Goal: Transaction & Acquisition: Purchase product/service

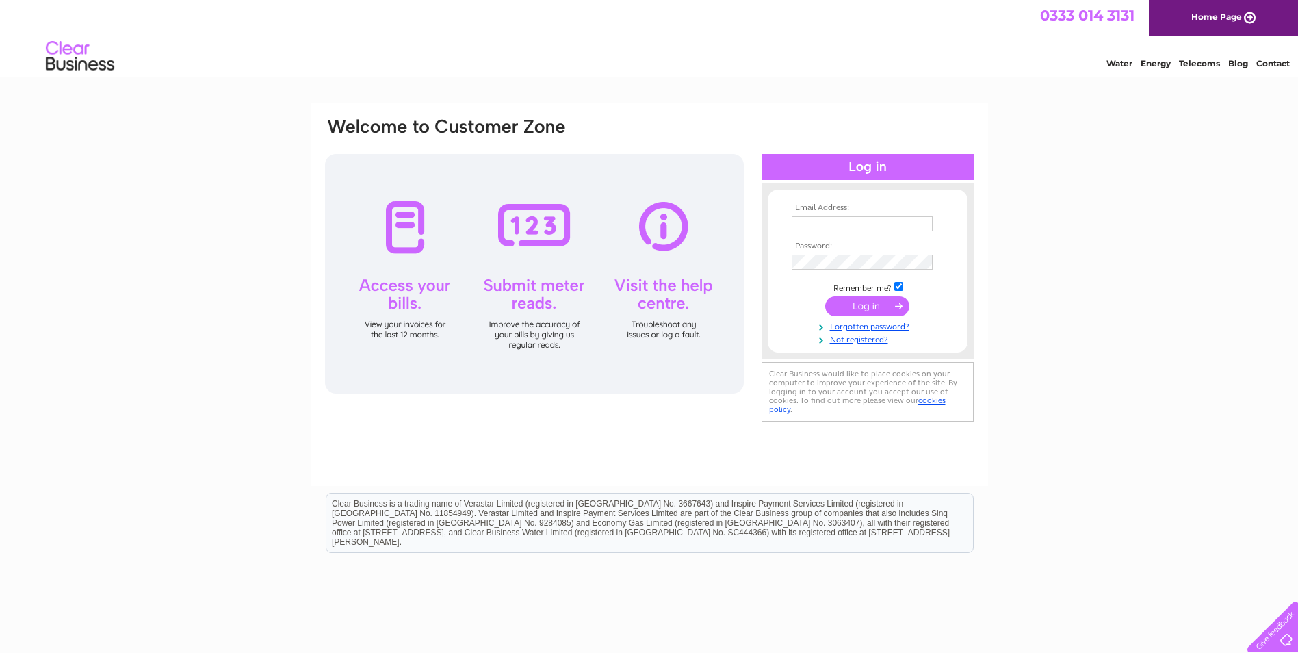
type input "office@setinstonememorials.co.uk"
click at [853, 305] on input "submit" at bounding box center [867, 305] width 84 height 19
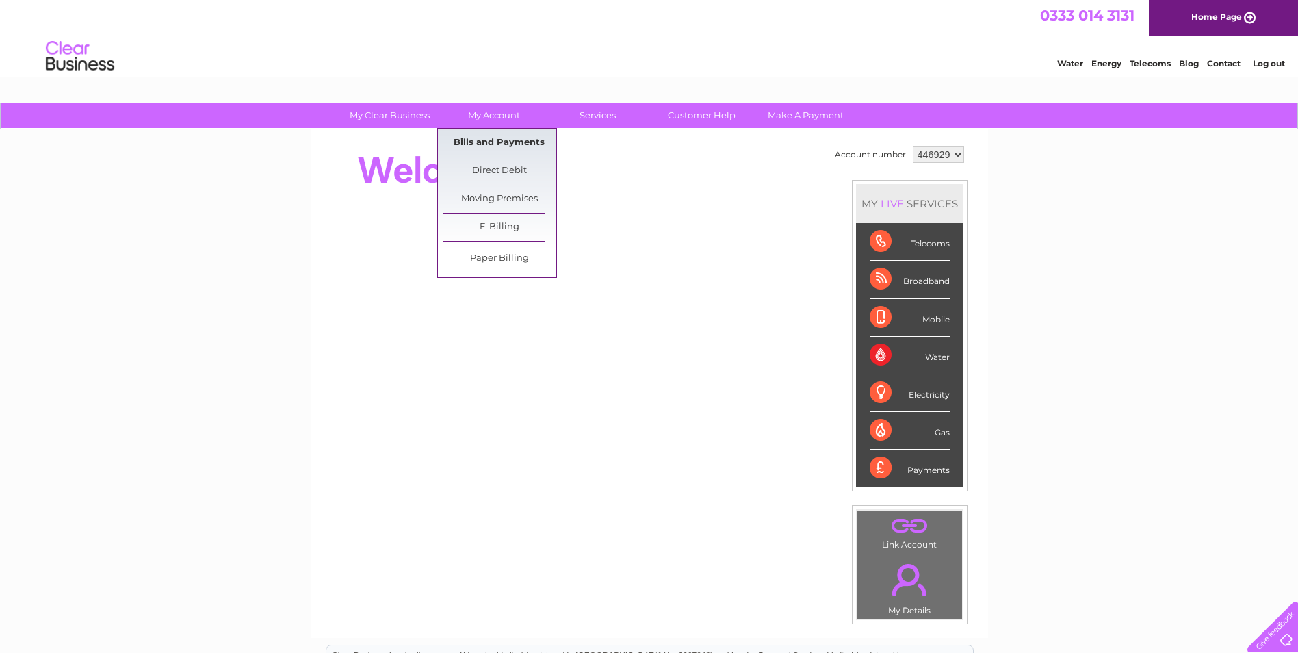
click at [489, 151] on link "Bills and Payments" at bounding box center [499, 142] width 113 height 27
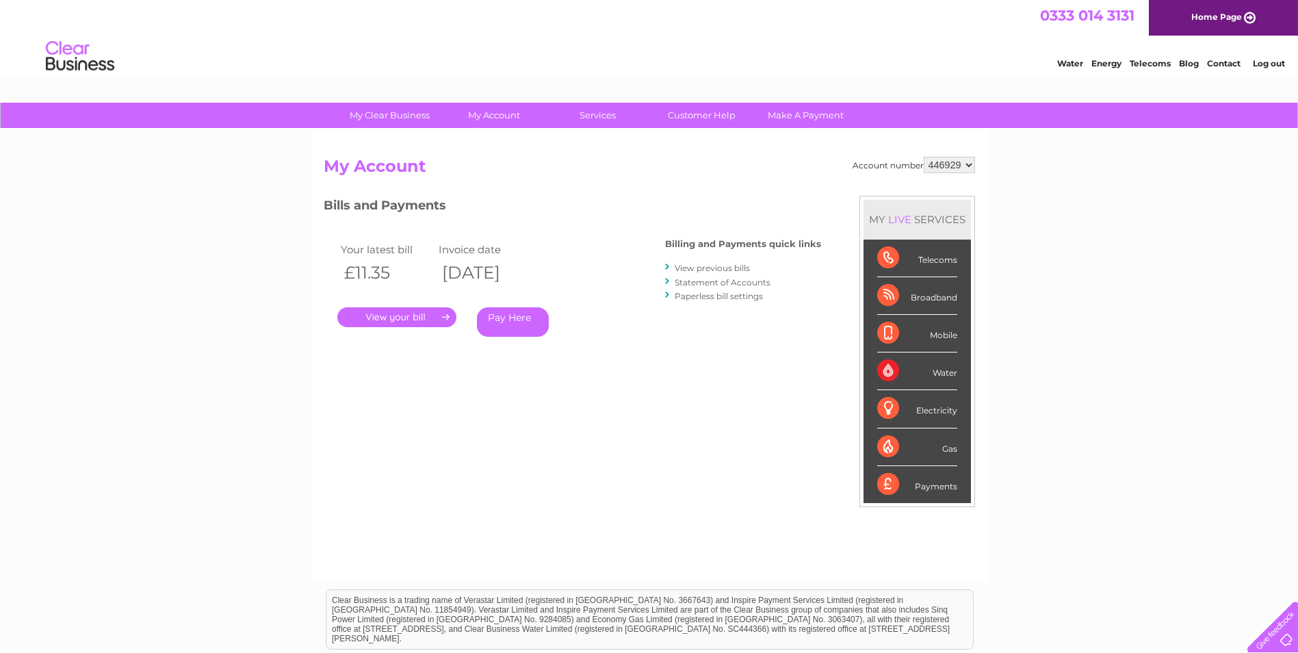
click at [395, 314] on link "." at bounding box center [396, 317] width 119 height 20
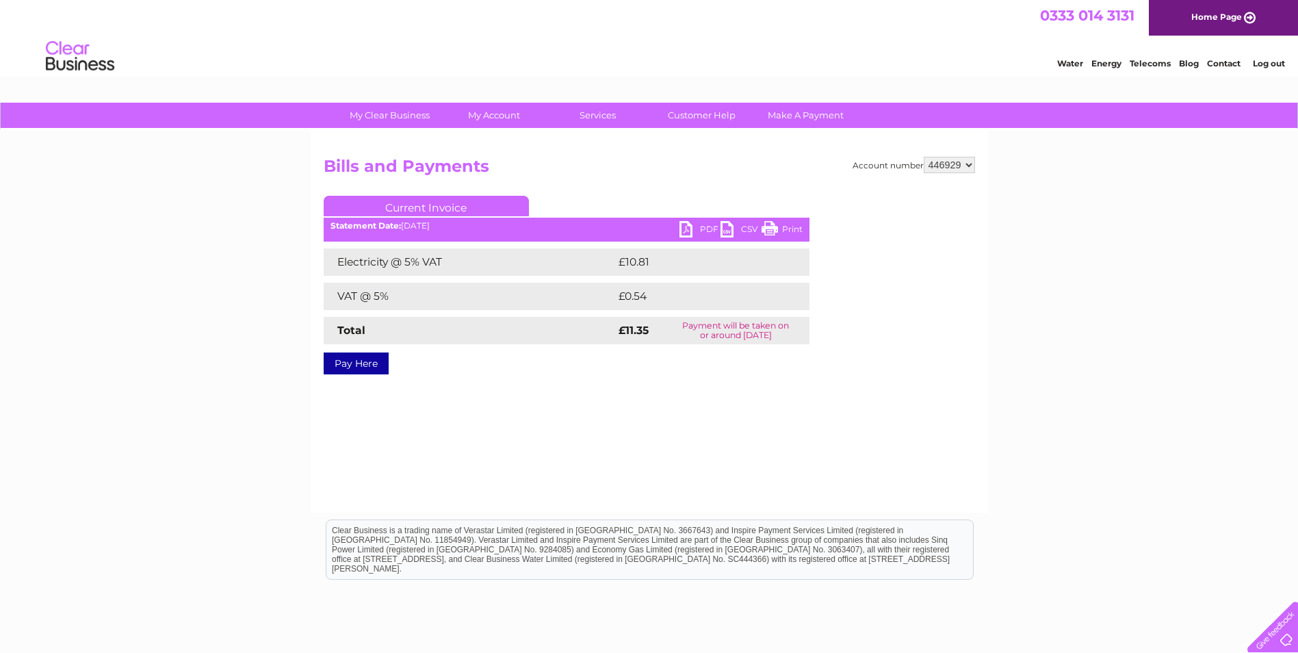
click at [710, 225] on link "PDF" at bounding box center [700, 231] width 41 height 20
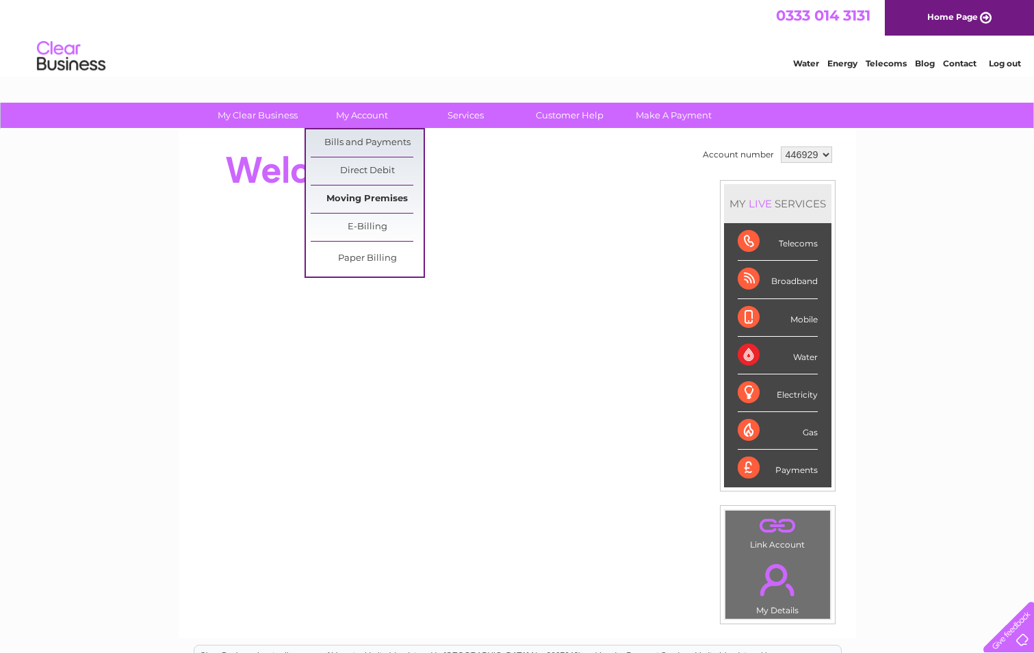
drag, startPoint x: 355, startPoint y: 144, endPoint x: 413, endPoint y: 188, distance: 72.8
click at [355, 144] on link "Bills and Payments" at bounding box center [367, 142] width 113 height 27
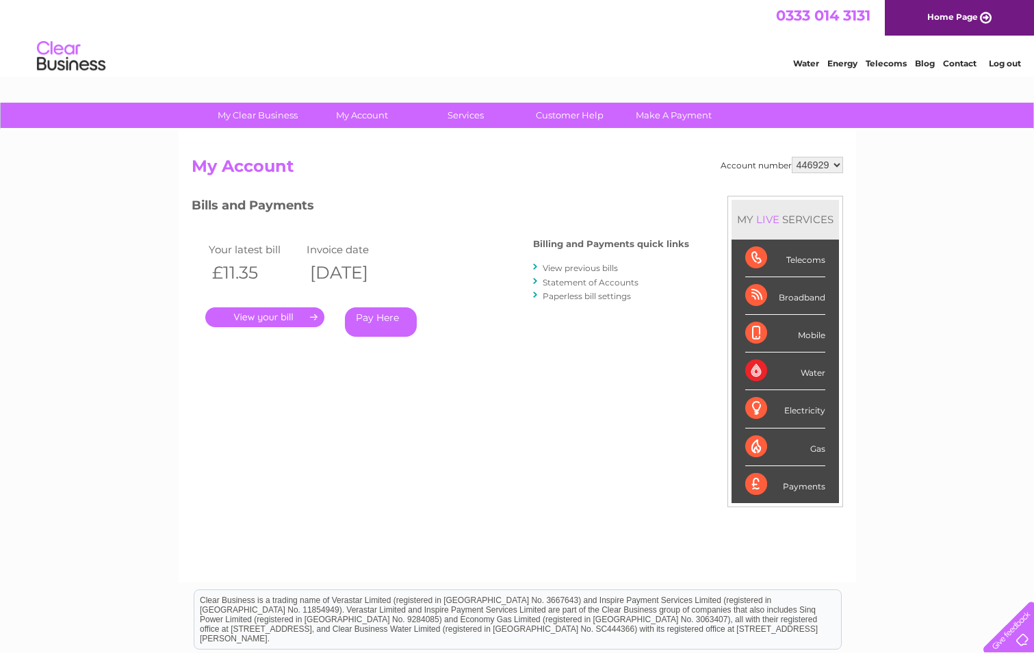
click at [242, 320] on link "." at bounding box center [264, 317] width 119 height 20
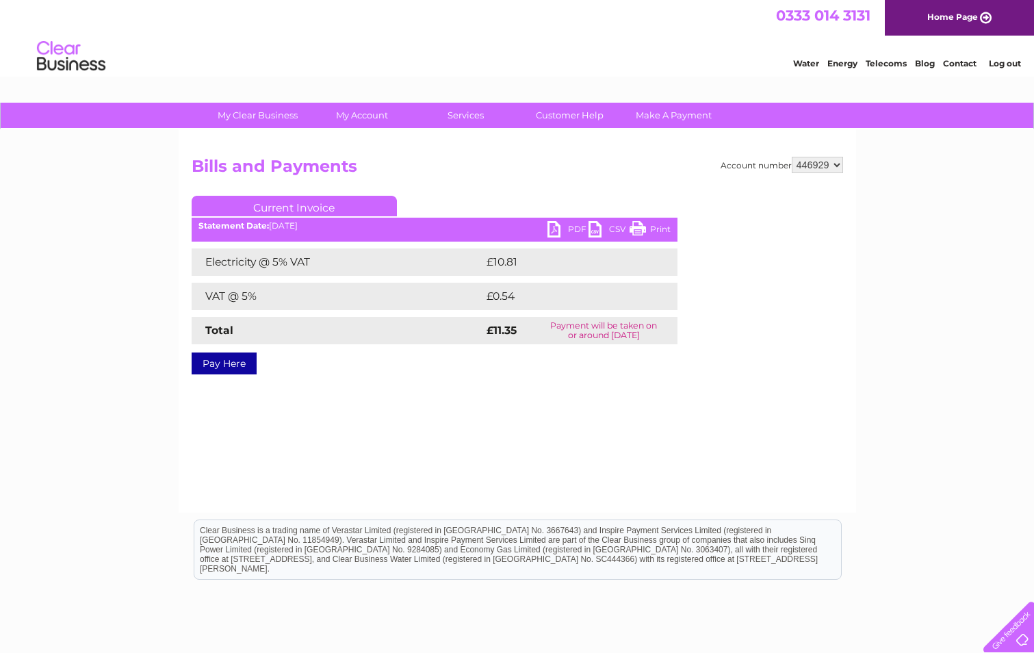
click at [571, 233] on link "PDF" at bounding box center [568, 231] width 41 height 20
drag, startPoint x: 669, startPoint y: 119, endPoint x: 641, endPoint y: 157, distance: 47.5
click at [669, 119] on link "Make A Payment" at bounding box center [673, 115] width 113 height 25
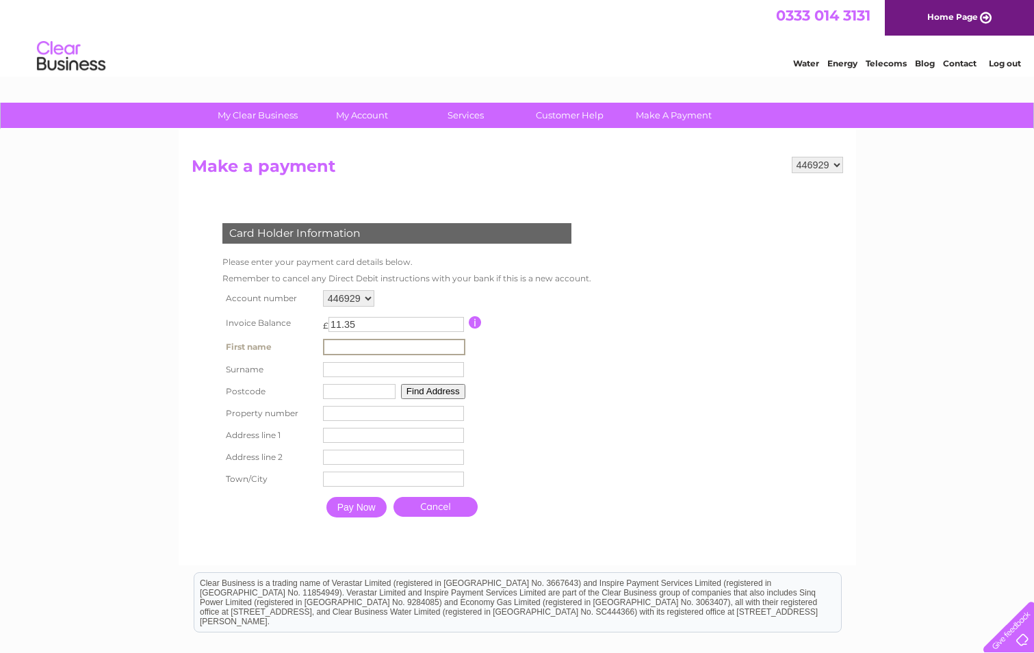
click at [340, 346] on input "text" at bounding box center [394, 347] width 142 height 16
type input "[PERSON_NAME]"
type input "PE10 9HT"
type input "Unit 2/3"
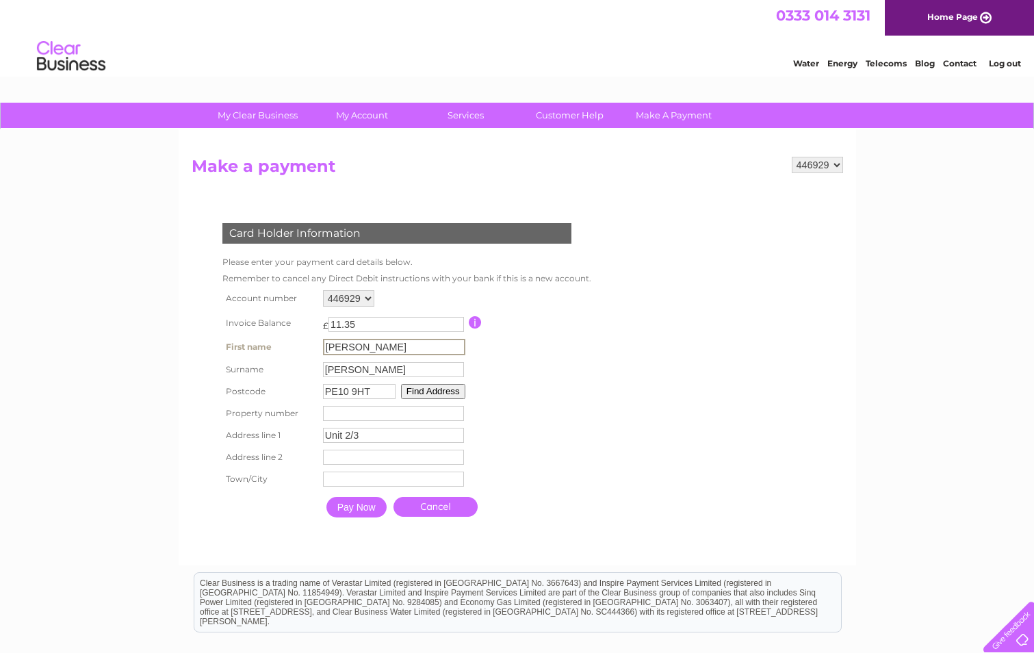
type input "[GEOGRAPHIC_DATA]"
type input "Bourne"
click at [342, 511] on input "Pay Now" at bounding box center [356, 507] width 60 height 21
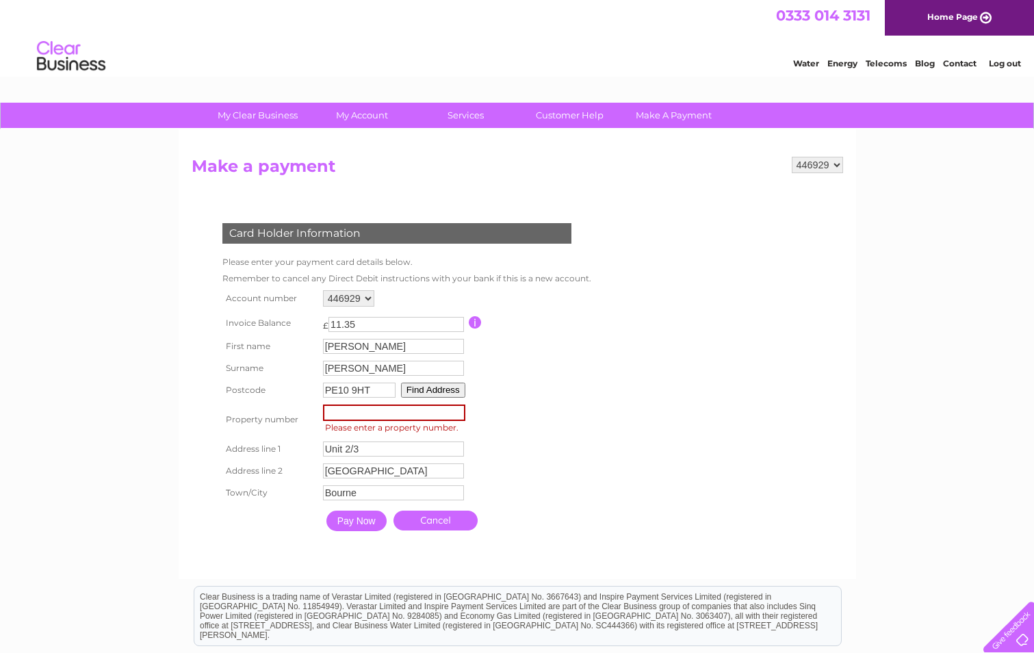
click at [365, 413] on input "number" at bounding box center [394, 412] width 142 height 16
drag, startPoint x: 361, startPoint y: 450, endPoint x: 263, endPoint y: 451, distance: 98.6
click at [263, 451] on tr "Address line 1 Unit 2/3 Address Line One" at bounding box center [405, 449] width 373 height 23
click at [331, 413] on input "number" at bounding box center [394, 412] width 142 height 16
type input "2"
